Goal: Navigation & Orientation: Find specific page/section

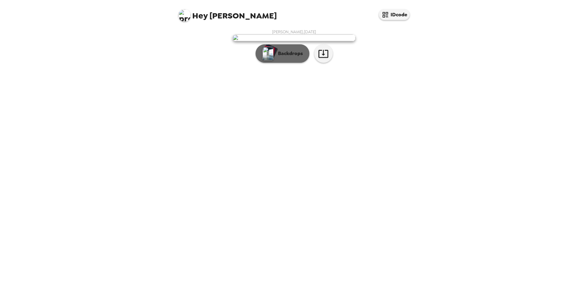
click at [285, 57] on p "Backdrops" at bounding box center [289, 53] width 28 height 7
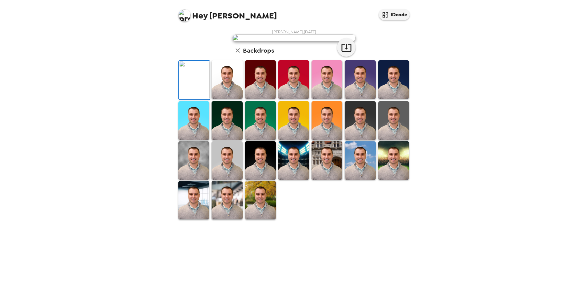
click at [218, 99] on img at bounding box center [227, 79] width 31 height 38
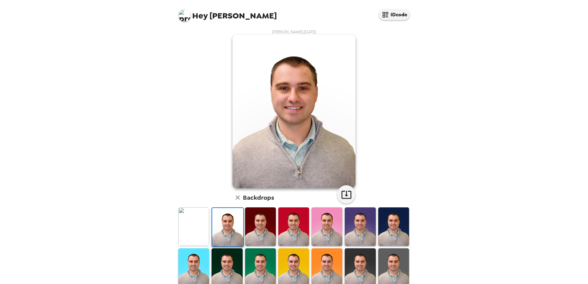
click at [192, 227] on img at bounding box center [193, 226] width 31 height 38
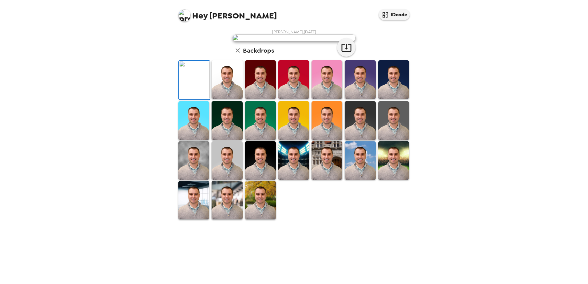
scroll to position [89, 0]
click at [359, 140] on img at bounding box center [360, 120] width 31 height 38
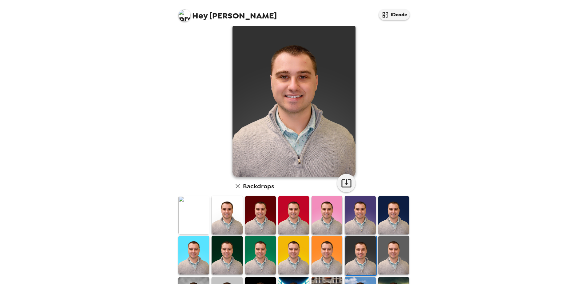
scroll to position [0, 0]
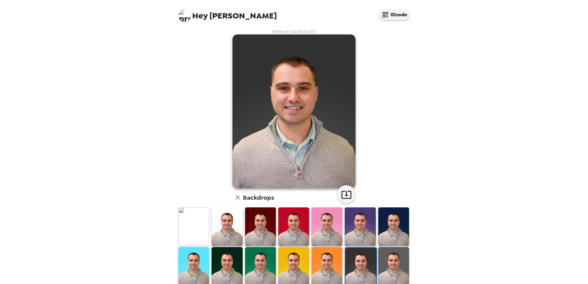
click at [380, 222] on img at bounding box center [393, 226] width 31 height 38
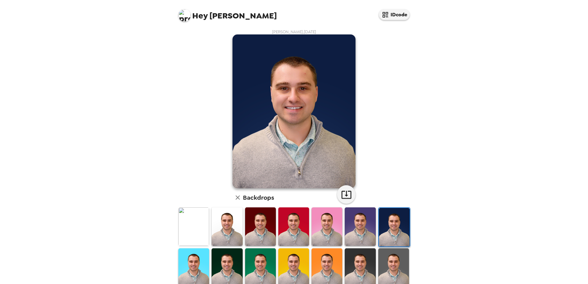
click at [196, 225] on img at bounding box center [193, 226] width 31 height 38
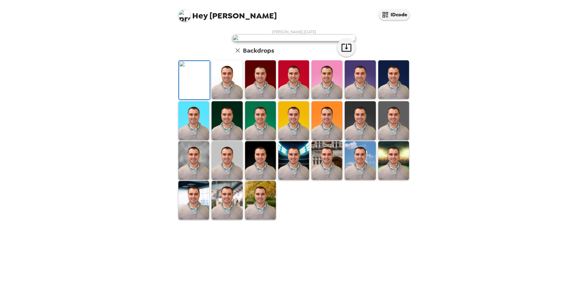
drag, startPoint x: 227, startPoint y: 225, endPoint x: 239, endPoint y: 225, distance: 11.4
click at [228, 99] on img at bounding box center [227, 79] width 31 height 38
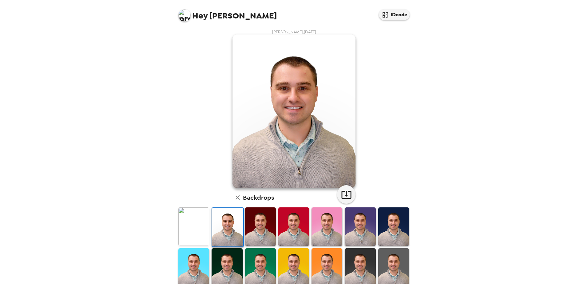
click at [258, 226] on img at bounding box center [260, 226] width 31 height 38
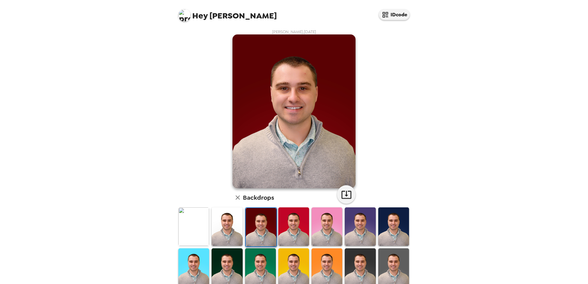
click at [179, 226] on img at bounding box center [193, 226] width 31 height 38
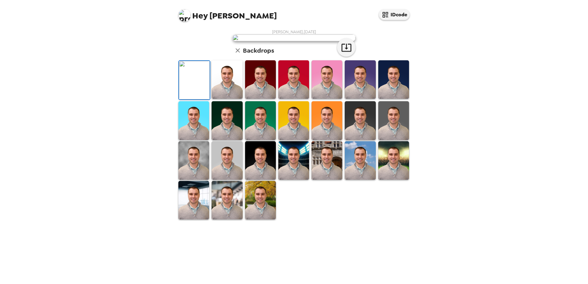
scroll to position [89, 0]
click at [254, 219] on img at bounding box center [260, 200] width 31 height 38
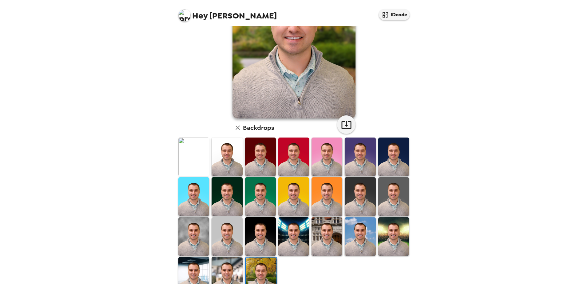
scroll to position [0, 0]
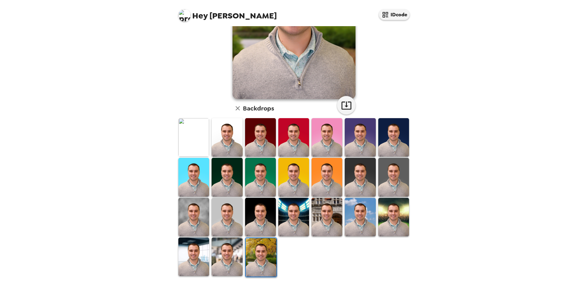
click at [227, 254] on img at bounding box center [227, 256] width 31 height 38
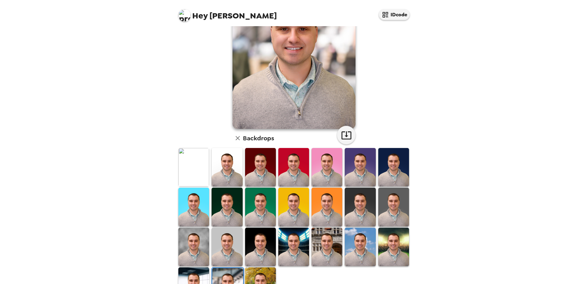
scroll to position [61, 0]
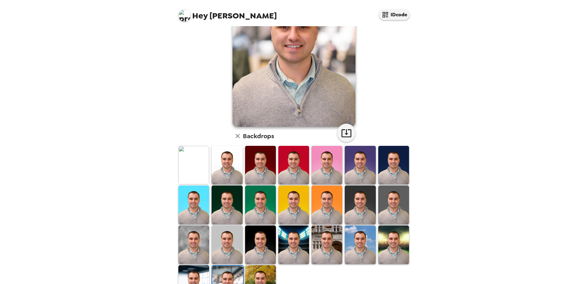
click at [185, 245] on img at bounding box center [193, 244] width 31 height 38
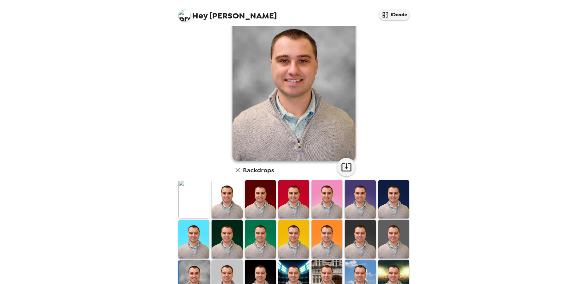
scroll to position [0, 0]
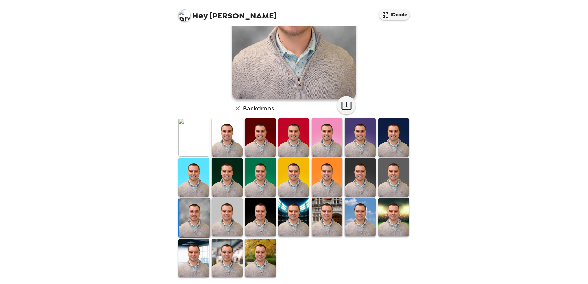
click at [259, 208] on img at bounding box center [260, 217] width 31 height 38
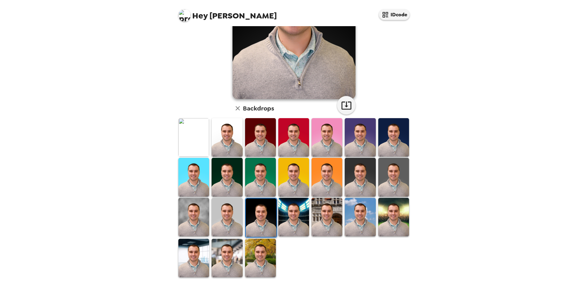
drag, startPoint x: 231, startPoint y: 174, endPoint x: 232, endPoint y: 195, distance: 20.7
click at [231, 174] on img at bounding box center [227, 177] width 31 height 38
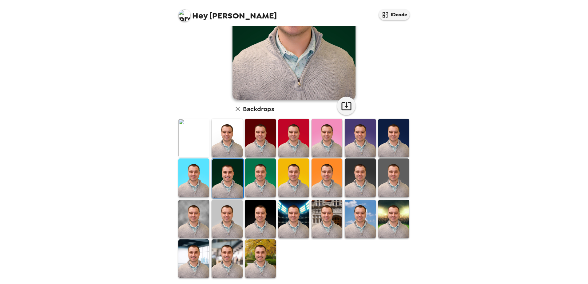
drag, startPoint x: 233, startPoint y: 214, endPoint x: 241, endPoint y: 212, distance: 8.3
click at [233, 214] on img at bounding box center [227, 219] width 31 height 38
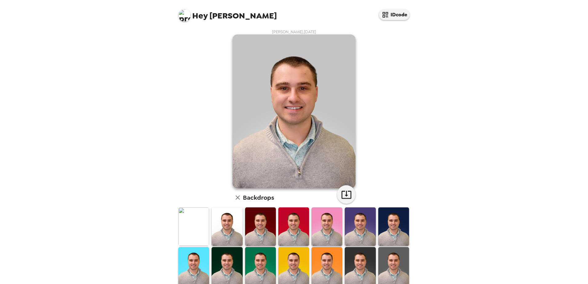
click at [198, 225] on img at bounding box center [193, 226] width 31 height 38
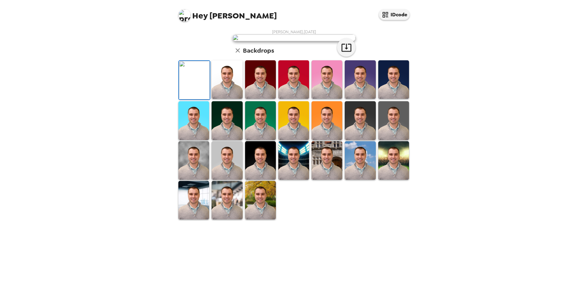
click at [223, 99] on img at bounding box center [227, 79] width 31 height 38
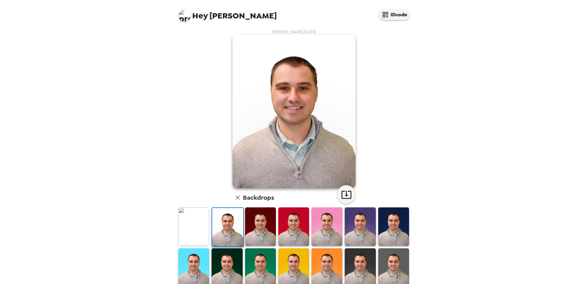
click at [359, 227] on img at bounding box center [360, 226] width 31 height 38
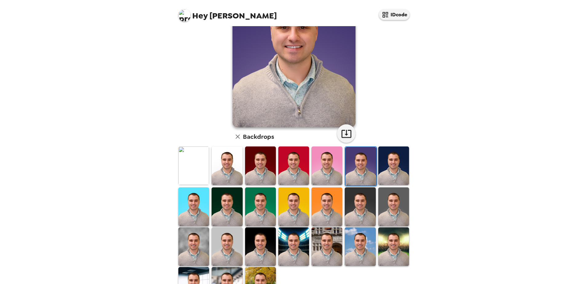
scroll to position [61, 0]
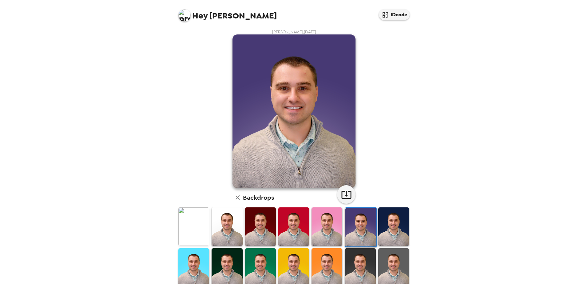
drag, startPoint x: 304, startPoint y: 89, endPoint x: 460, endPoint y: 116, distance: 158.5
click at [460, 116] on div "Hey Nicholas IDcode Nicholas Kolb , 09-22-2025 Backdrops" at bounding box center [294, 142] width 588 height 284
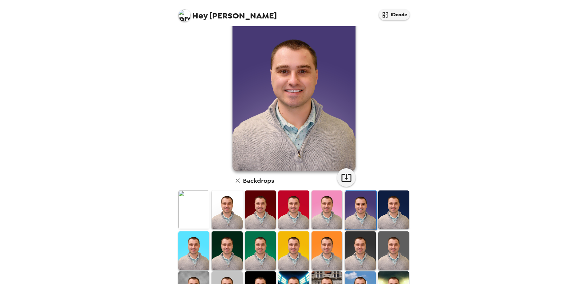
scroll to position [31, 0]
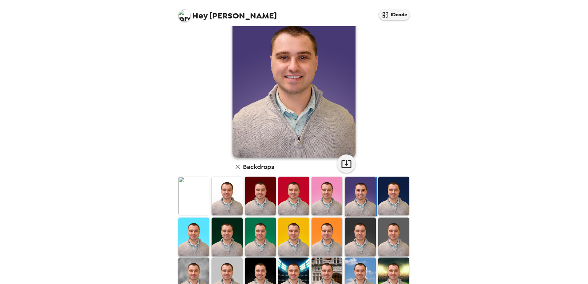
drag, startPoint x: 302, startPoint y: 116, endPoint x: 488, endPoint y: 140, distance: 187.9
click at [493, 140] on div "Hey Nicholas IDcode Nicholas Kolb , 09-22-2025 Backdrops" at bounding box center [294, 142] width 588 height 284
click at [197, 196] on img at bounding box center [193, 195] width 31 height 38
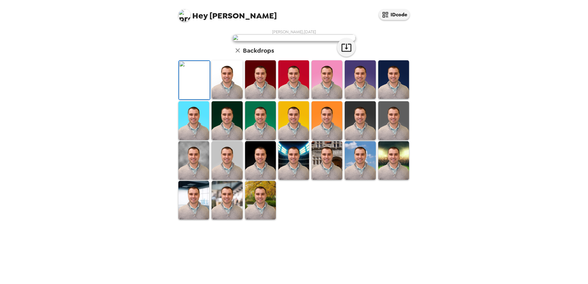
scroll to position [0, 0]
drag, startPoint x: 309, startPoint y: 104, endPoint x: 214, endPoint y: 225, distance: 154.2
click at [214, 99] on img at bounding box center [227, 79] width 31 height 38
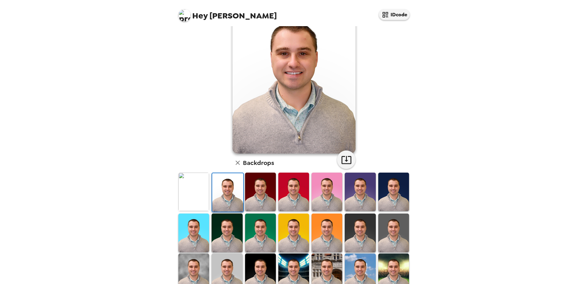
scroll to position [31, 0]
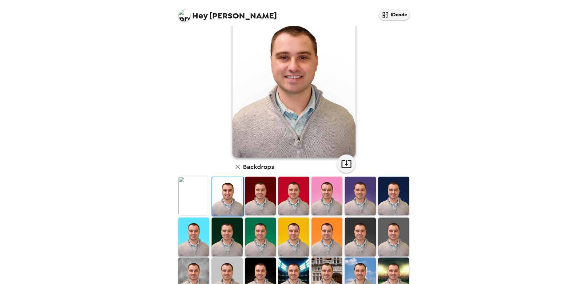
click at [399, 191] on img at bounding box center [393, 195] width 31 height 38
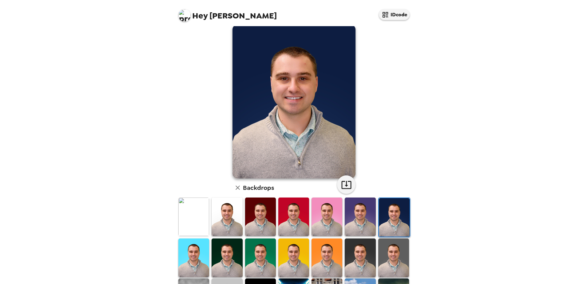
scroll to position [0, 0]
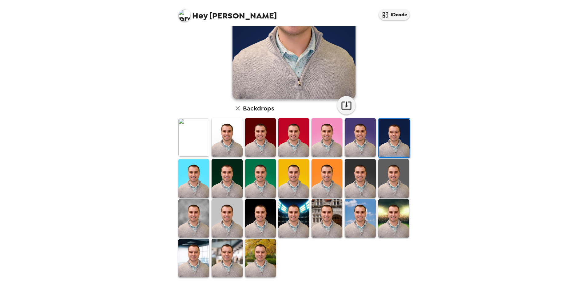
click at [225, 172] on img at bounding box center [227, 178] width 31 height 38
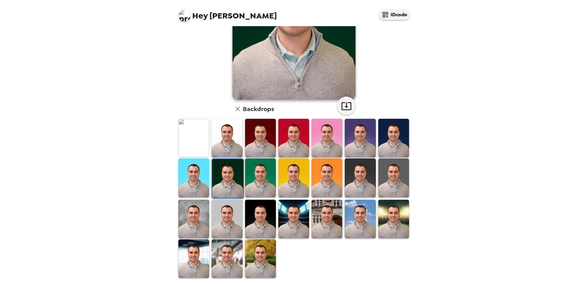
drag, startPoint x: 261, startPoint y: 176, endPoint x: 267, endPoint y: 178, distance: 6.6
click at [262, 176] on img at bounding box center [260, 177] width 31 height 38
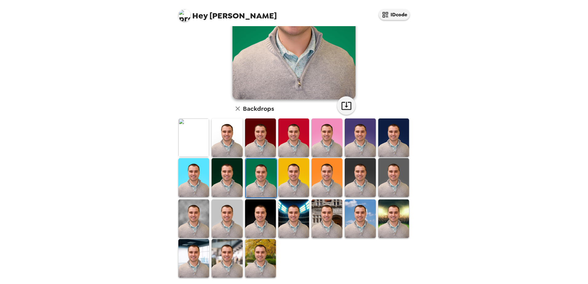
scroll to position [89, 0]
click at [206, 140] on img at bounding box center [193, 137] width 31 height 38
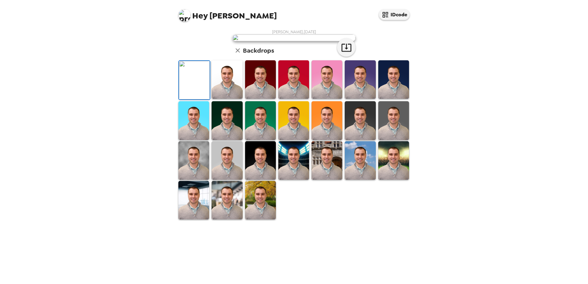
drag, startPoint x: 199, startPoint y: 255, endPoint x: 203, endPoint y: 252, distance: 5.2
click at [199, 219] on img at bounding box center [193, 200] width 31 height 38
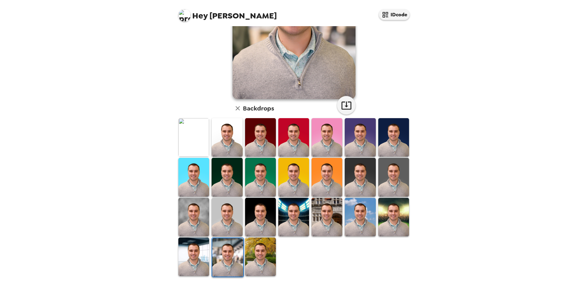
click at [254, 253] on img at bounding box center [260, 256] width 31 height 38
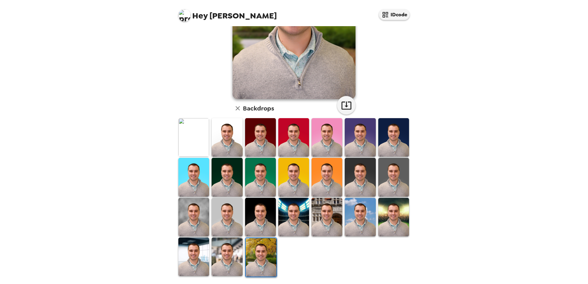
click at [392, 219] on img at bounding box center [393, 217] width 31 height 38
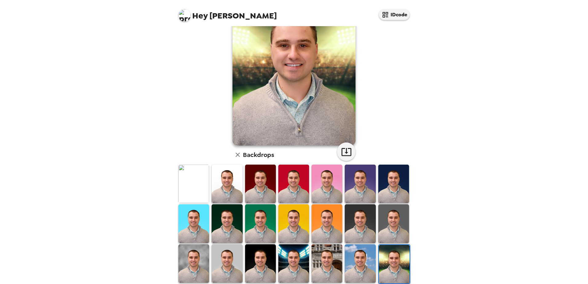
scroll to position [89, 0]
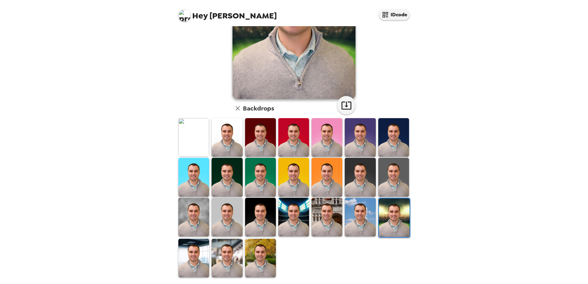
click at [301, 217] on img at bounding box center [293, 217] width 31 height 38
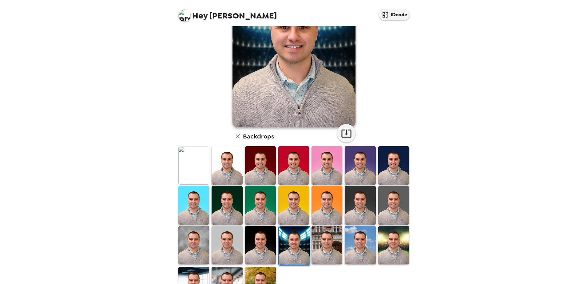
scroll to position [61, 0]
click at [393, 167] on img at bounding box center [393, 165] width 31 height 38
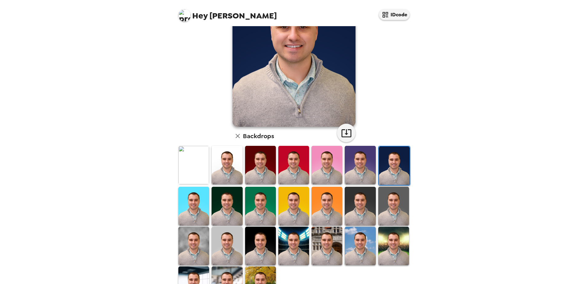
scroll to position [0, 0]
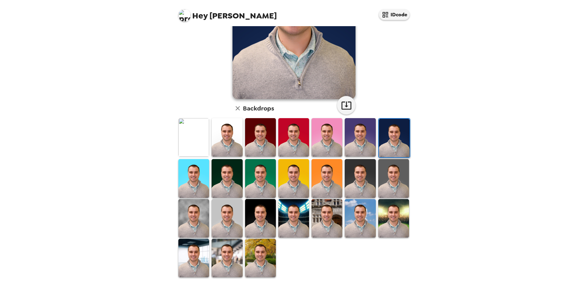
click at [239, 167] on img at bounding box center [227, 178] width 31 height 38
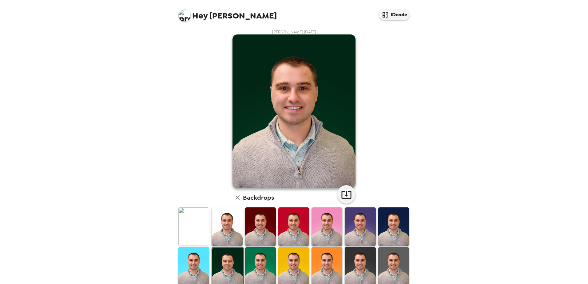
click at [253, 219] on img at bounding box center [260, 226] width 31 height 38
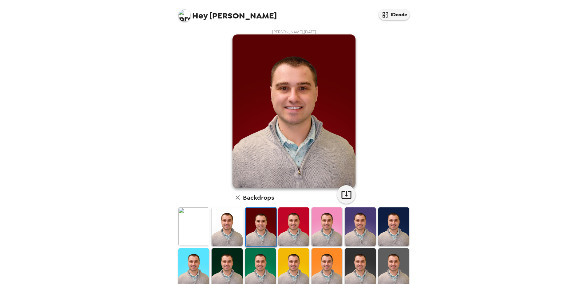
drag, startPoint x: 227, startPoint y: 222, endPoint x: 192, endPoint y: 223, distance: 35.4
click at [227, 222] on img at bounding box center [227, 226] width 31 height 38
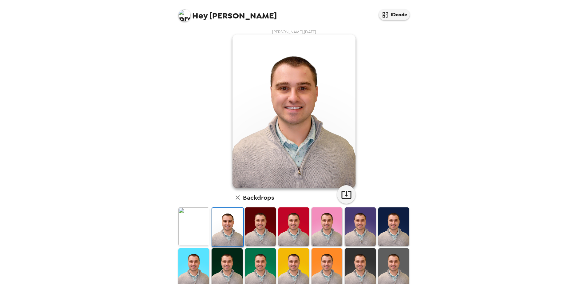
click at [190, 223] on img at bounding box center [193, 226] width 31 height 38
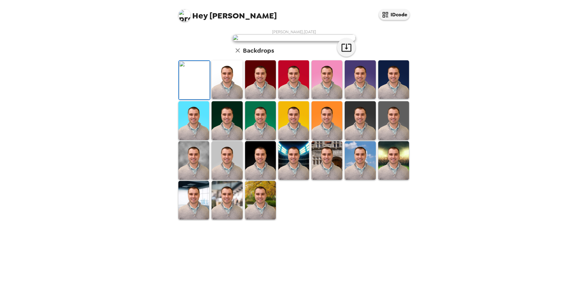
scroll to position [89, 0]
click at [214, 219] on img at bounding box center [227, 200] width 31 height 38
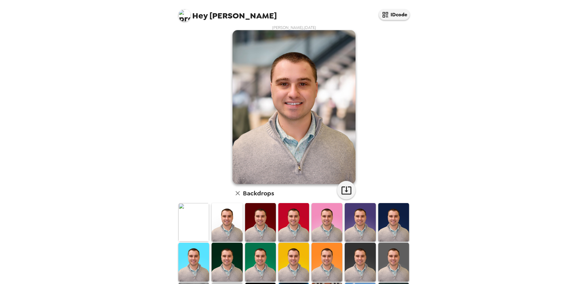
scroll to position [0, 0]
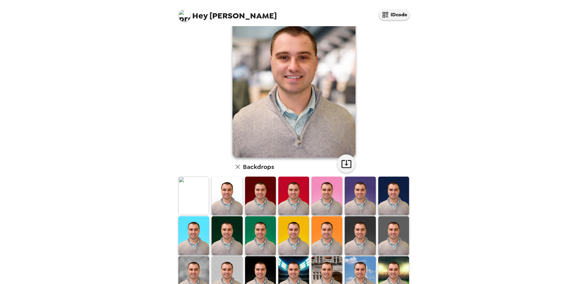
click at [224, 193] on img at bounding box center [227, 195] width 31 height 38
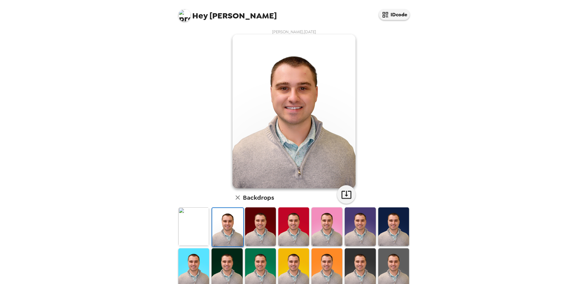
click at [194, 225] on img at bounding box center [193, 226] width 31 height 38
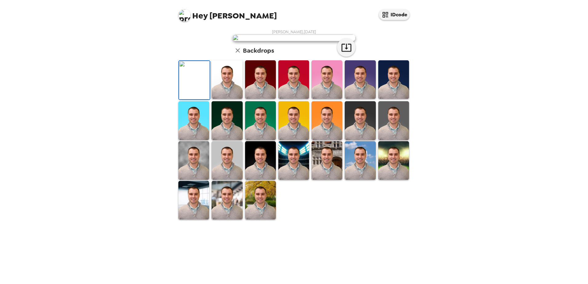
click at [184, 19] on img at bounding box center [184, 15] width 12 height 12
click at [144, 71] on div at bounding box center [294, 142] width 588 height 284
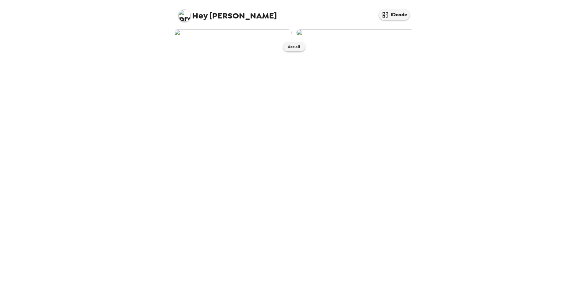
click at [349, 36] on img at bounding box center [354, 32] width 117 height 7
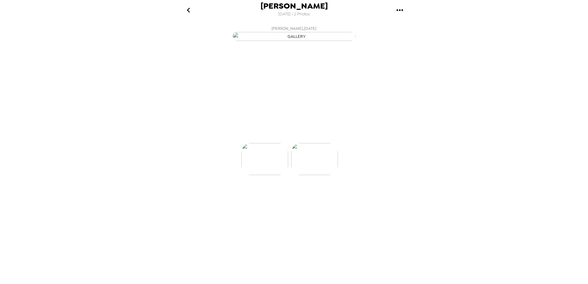
scroll to position [0, 49]
click at [289, 193] on img at bounding box center [294, 177] width 47 height 32
click at [248, 193] on img at bounding box center [244, 177] width 47 height 32
drag, startPoint x: 135, startPoint y: 64, endPoint x: 134, endPoint y: 60, distance: 3.8
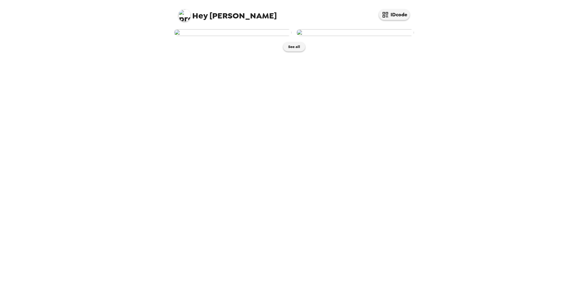
click at [370, 36] on img at bounding box center [354, 32] width 117 height 7
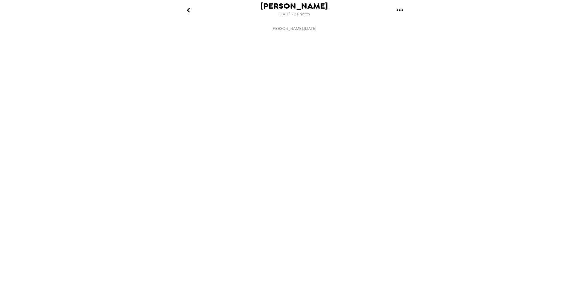
scroll to position [0, 49]
click at [288, 141] on button "Backdrops" at bounding box center [280, 132] width 54 height 18
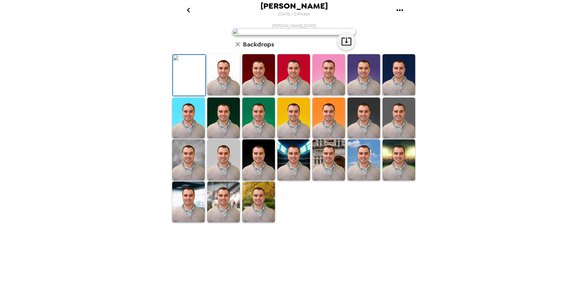
scroll to position [31, 0]
click at [260, 95] on img at bounding box center [258, 74] width 33 height 41
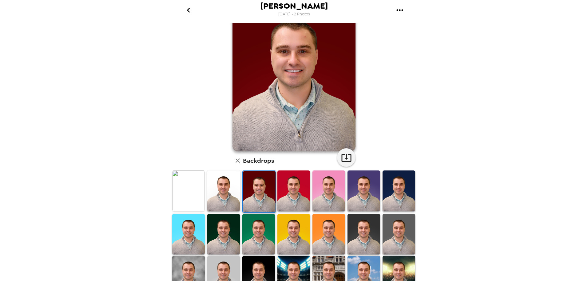
scroll to position [0, 0]
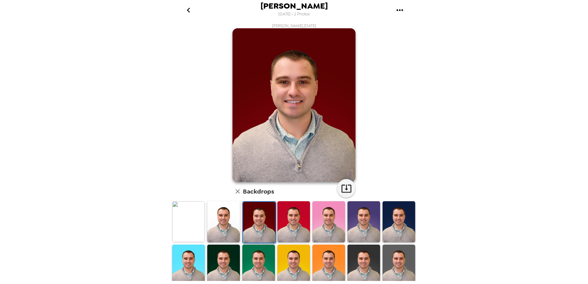
click at [209, 221] on img at bounding box center [223, 221] width 33 height 41
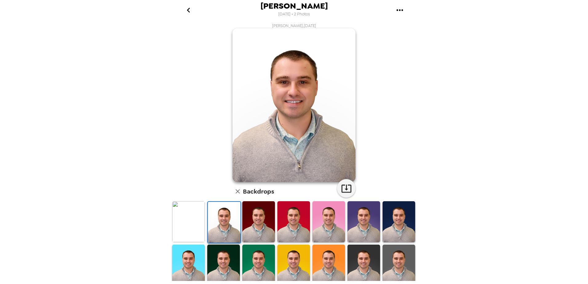
click at [176, 222] on img at bounding box center [188, 221] width 33 height 41
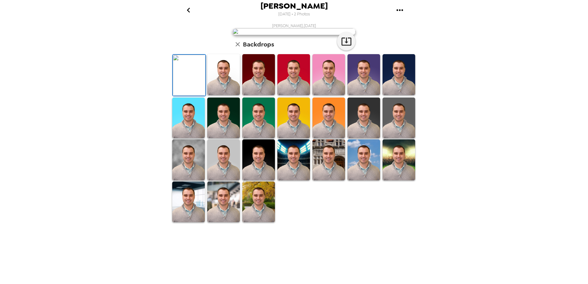
scroll to position [85, 0]
click at [399, 95] on img at bounding box center [398, 74] width 33 height 41
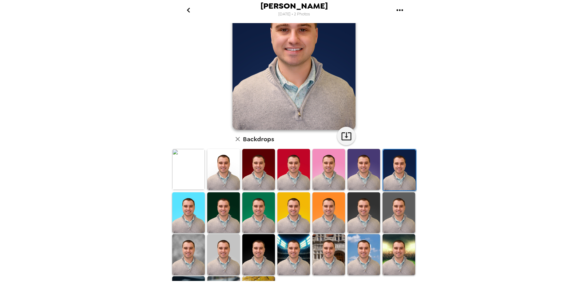
scroll to position [0, 0]
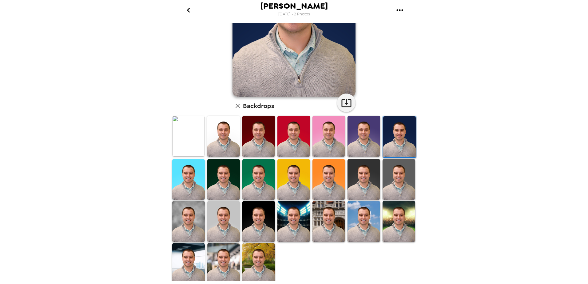
click at [397, 174] on img at bounding box center [398, 179] width 33 height 41
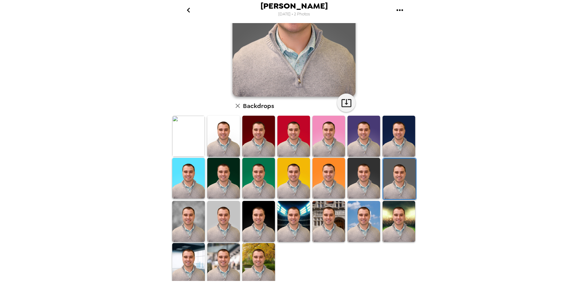
click at [360, 183] on img at bounding box center [363, 178] width 33 height 41
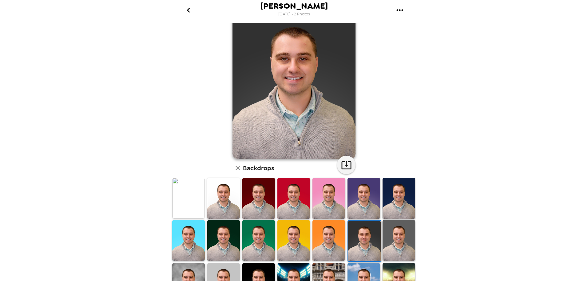
click at [396, 236] on img at bounding box center [398, 240] width 33 height 41
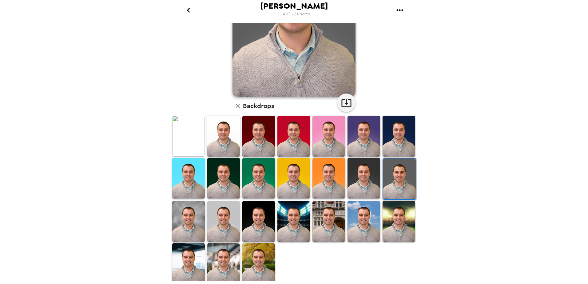
click at [358, 233] on img at bounding box center [363, 221] width 33 height 41
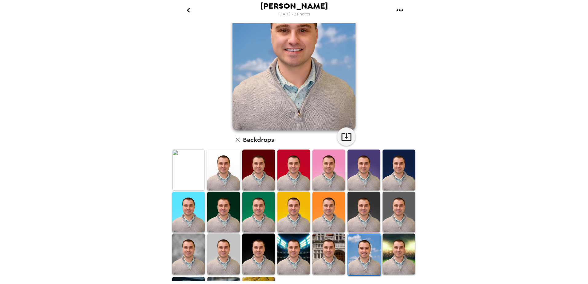
scroll to position [85, 0]
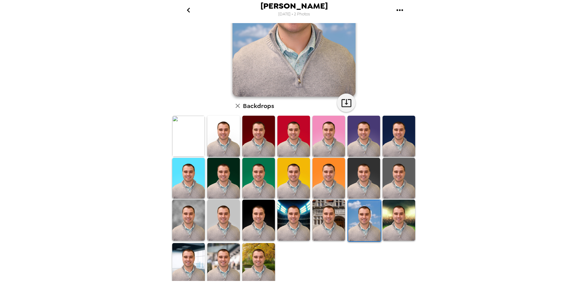
click at [260, 253] on img at bounding box center [258, 263] width 33 height 41
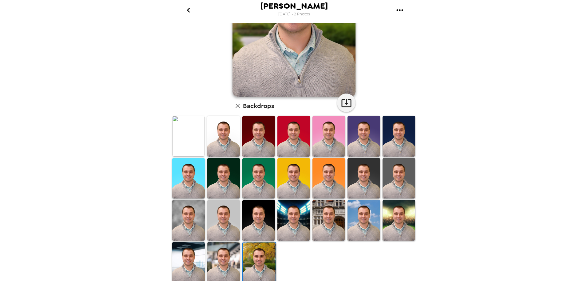
click at [215, 261] on img at bounding box center [223, 262] width 33 height 41
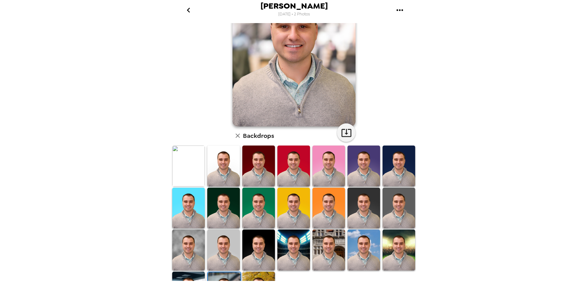
scroll to position [61, 0]
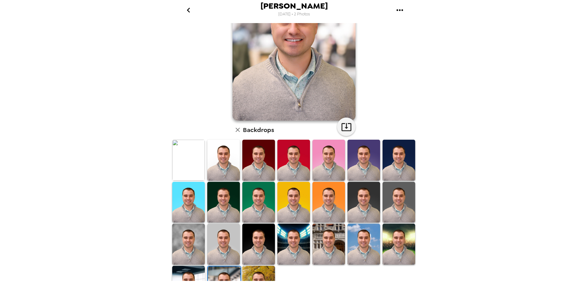
click at [191, 249] on img at bounding box center [188, 243] width 33 height 41
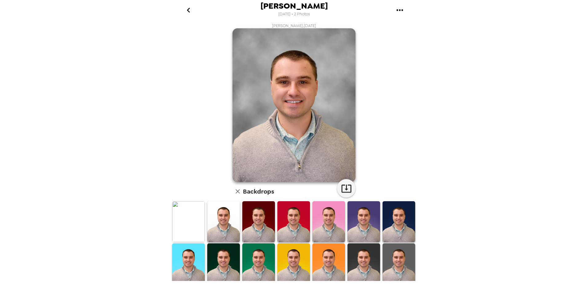
scroll to position [85, 0]
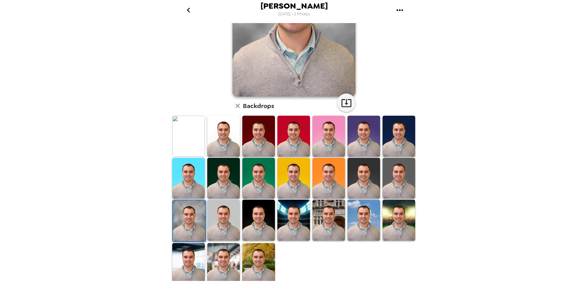
click at [220, 218] on img at bounding box center [223, 220] width 33 height 41
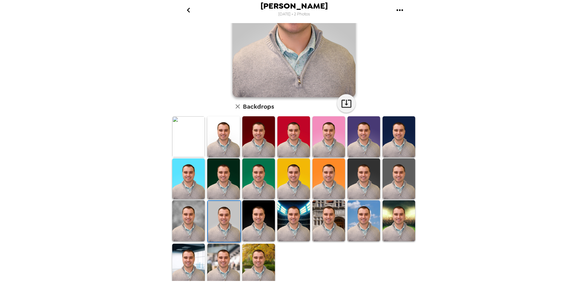
click at [250, 217] on img at bounding box center [258, 220] width 33 height 41
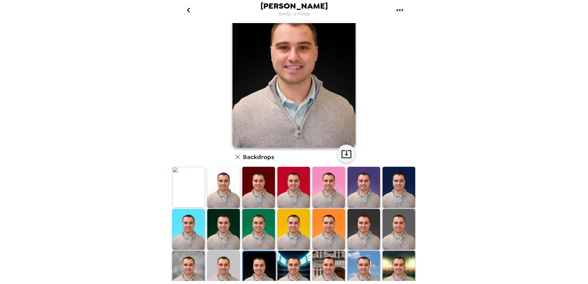
scroll to position [0, 0]
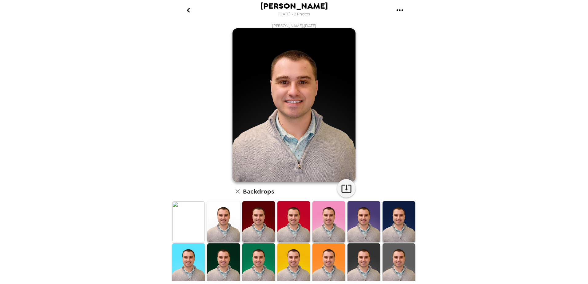
click at [222, 222] on img at bounding box center [223, 221] width 33 height 41
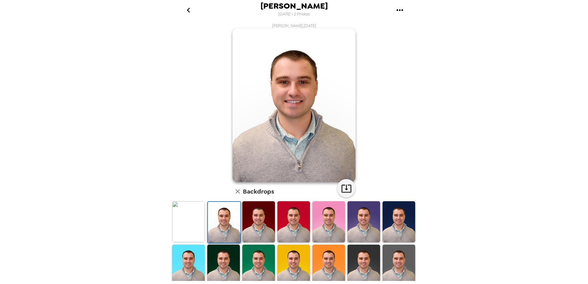
click at [300, 90] on img at bounding box center [293, 105] width 123 height 154
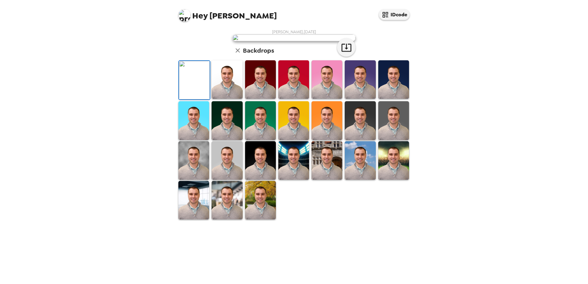
click at [296, 41] on img at bounding box center [293, 37] width 123 height 7
click at [199, 18] on span "Hey" at bounding box center [199, 15] width 15 height 11
click at [185, 15] on img at bounding box center [184, 15] width 12 height 12
click at [130, 103] on div at bounding box center [294, 142] width 588 height 284
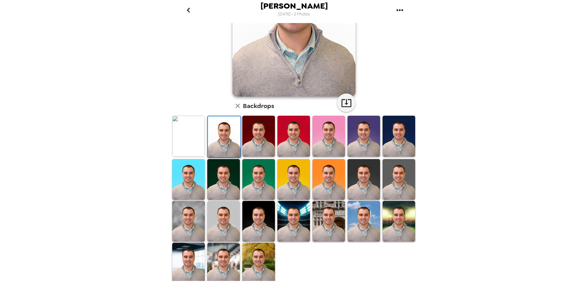
click at [356, 209] on img at bounding box center [363, 221] width 33 height 41
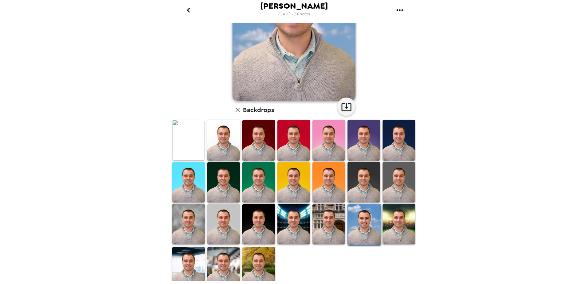
scroll to position [85, 0]
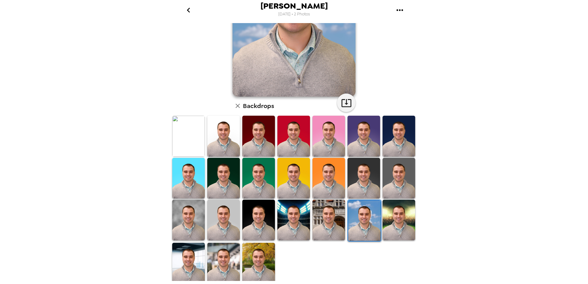
click at [222, 223] on img at bounding box center [223, 220] width 33 height 41
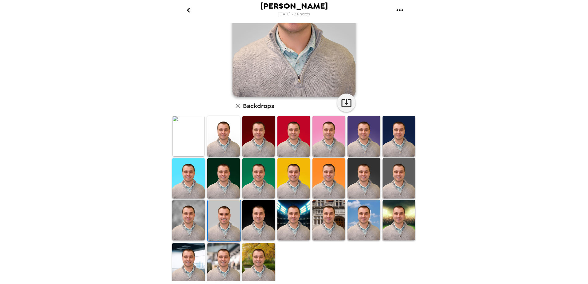
click at [186, 218] on img at bounding box center [188, 220] width 33 height 41
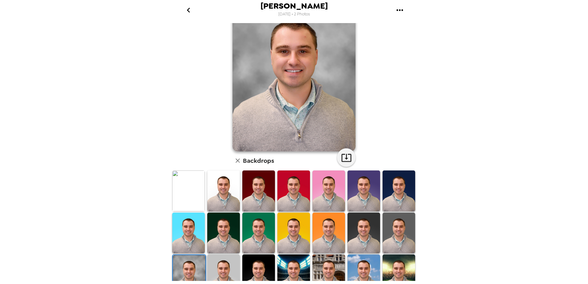
scroll to position [0, 0]
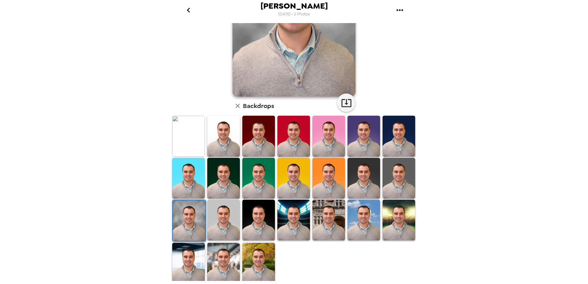
click at [246, 140] on img at bounding box center [258, 136] width 33 height 41
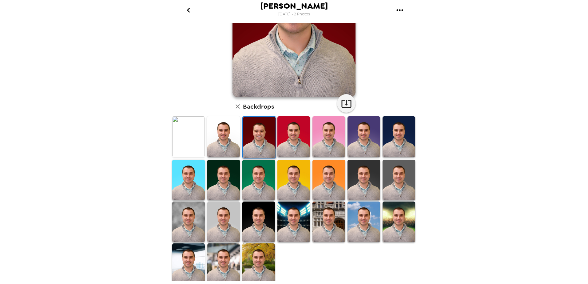
scroll to position [85, 0]
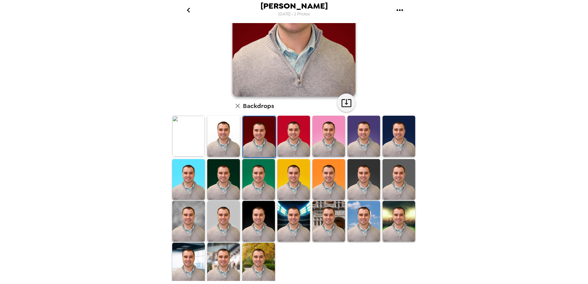
click at [213, 139] on img at bounding box center [223, 136] width 33 height 41
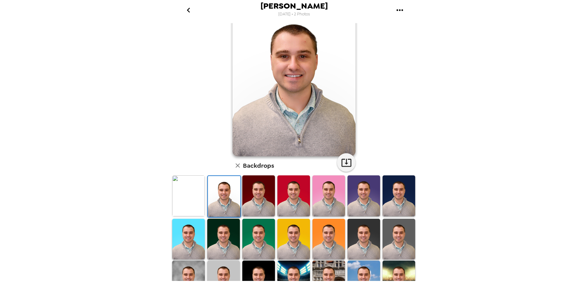
scroll to position [61, 0]
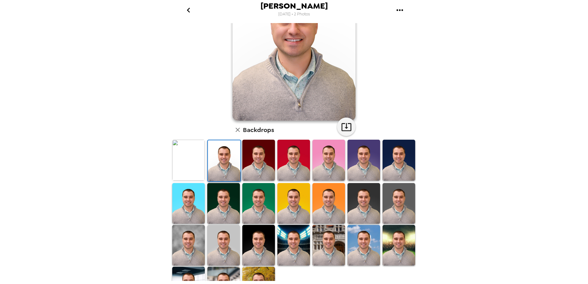
click at [182, 160] on img at bounding box center [188, 160] width 33 height 41
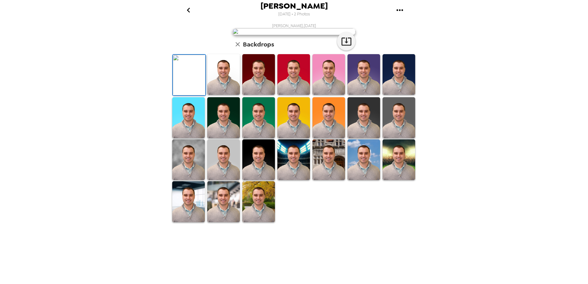
scroll to position [0, 0]
click at [219, 95] on img at bounding box center [223, 74] width 33 height 41
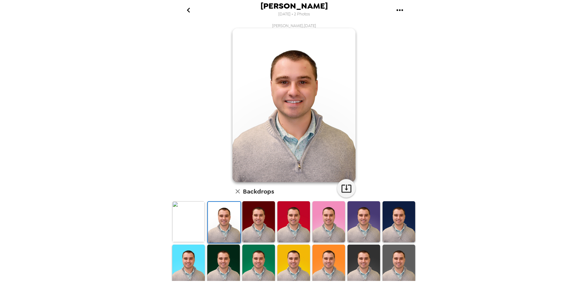
click at [252, 220] on img at bounding box center [258, 221] width 33 height 41
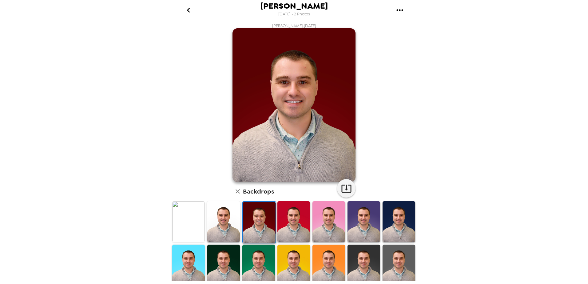
click at [298, 227] on img at bounding box center [293, 221] width 33 height 41
